Goal: Find specific page/section: Find specific page/section

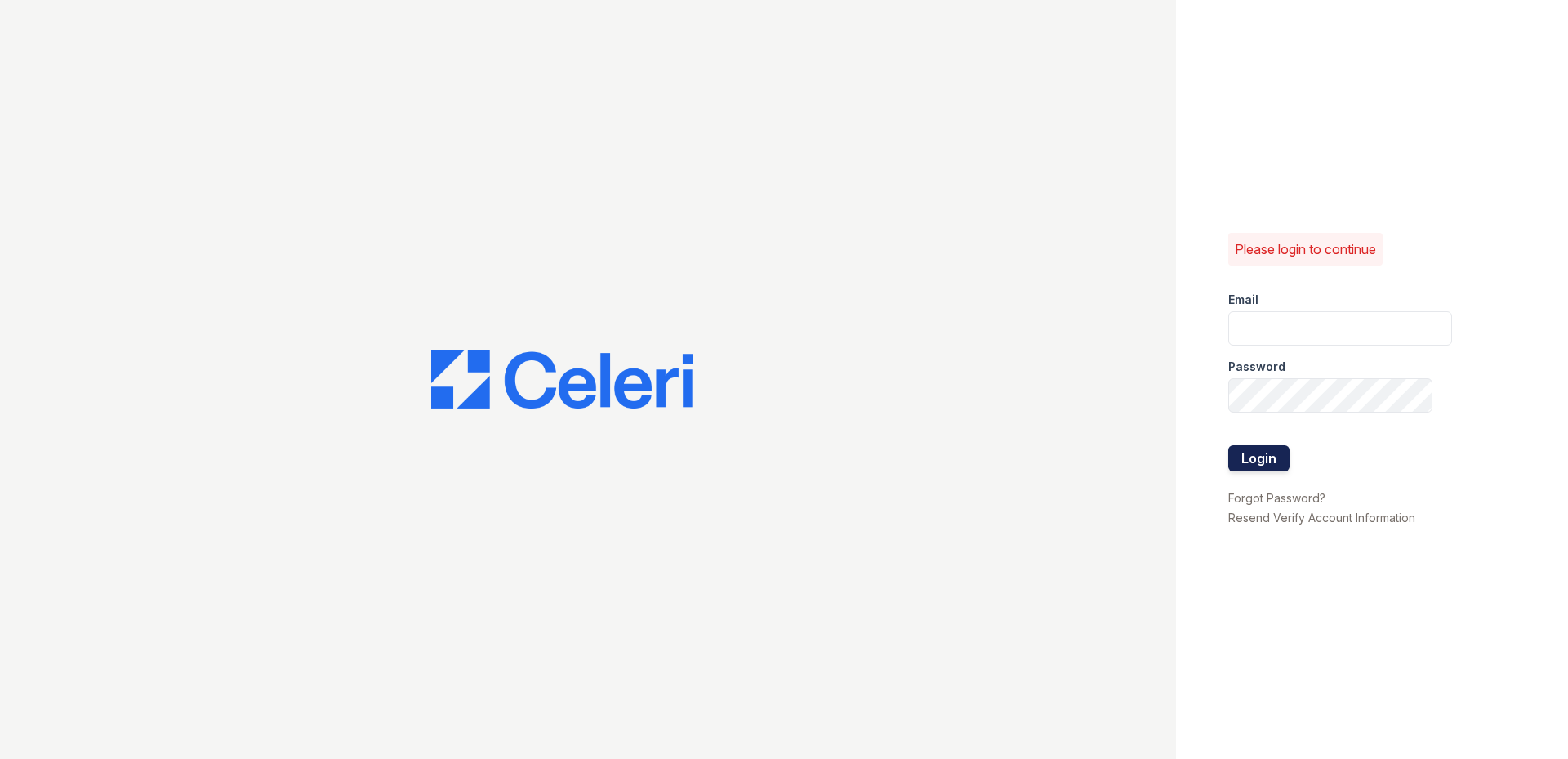
type input "[DOMAIN_NAME][EMAIL_ADDRESS][DOMAIN_NAME]"
click at [1237, 447] on button "Login" at bounding box center [1258, 458] width 61 height 26
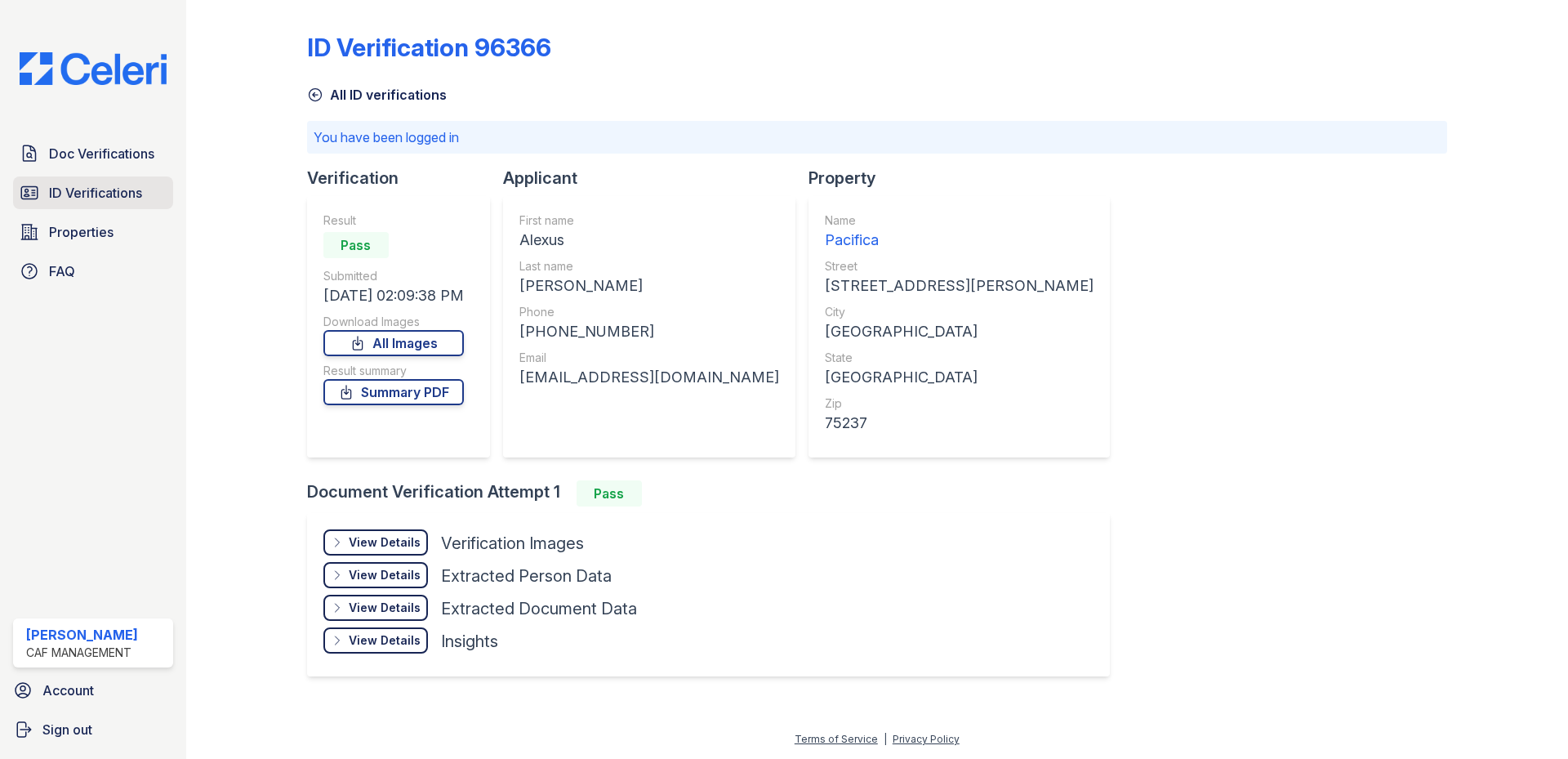
click at [40, 187] on link "ID Verifications" at bounding box center [93, 192] width 160 height 33
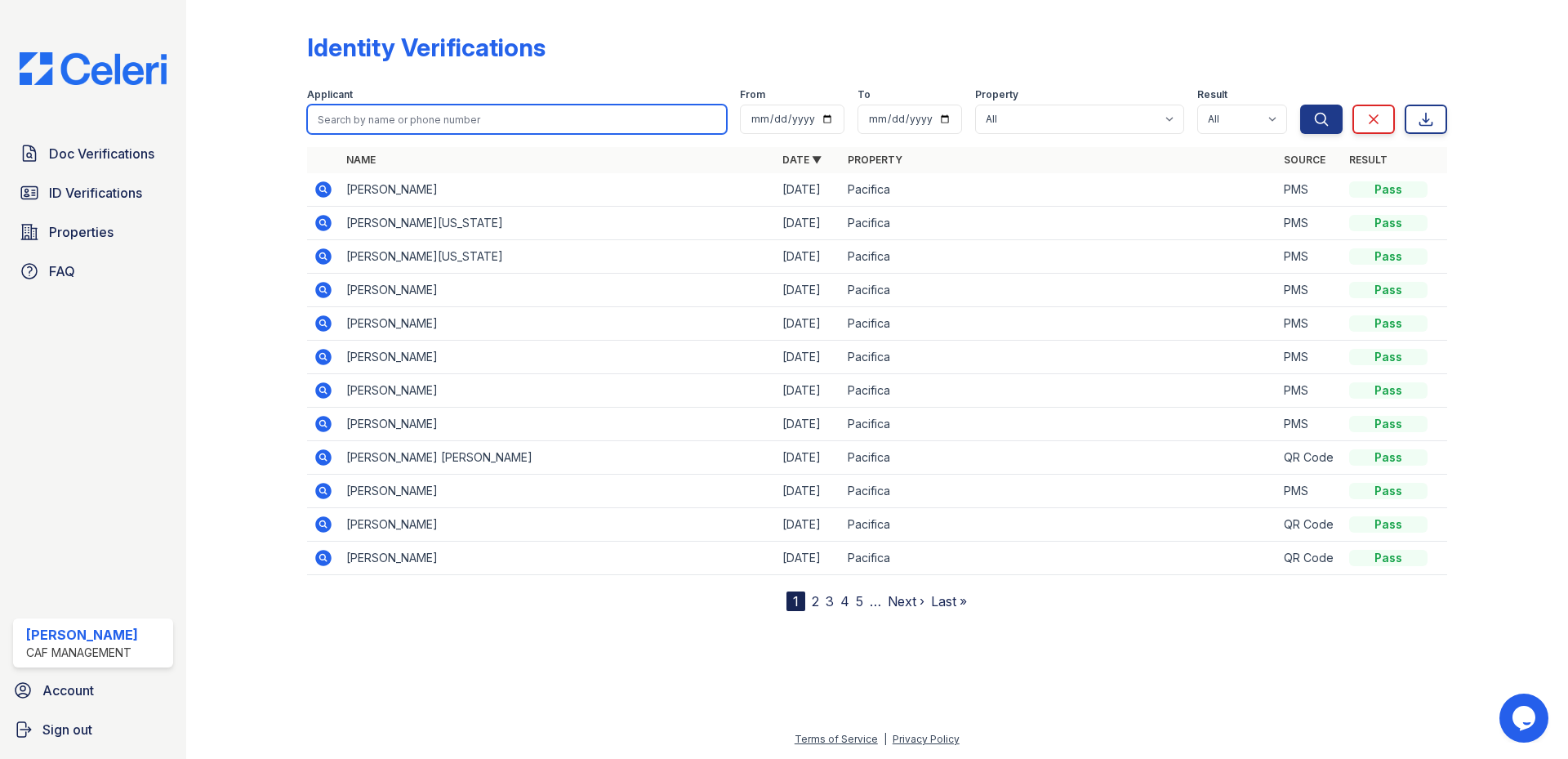
click at [385, 118] on input "search" at bounding box center [517, 118] width 420 height 29
